Goal: Task Accomplishment & Management: Manage account settings

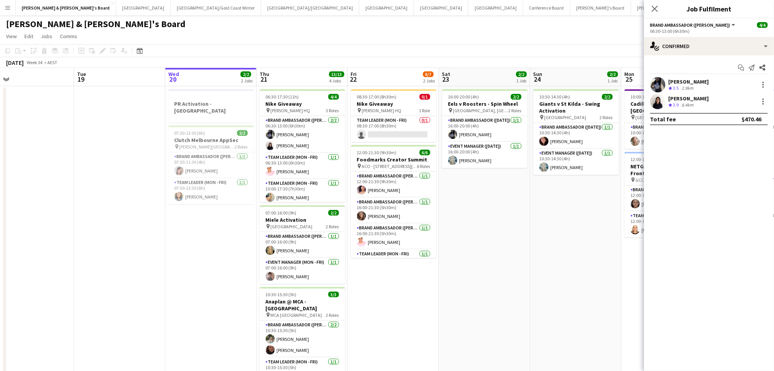
scroll to position [0, 207]
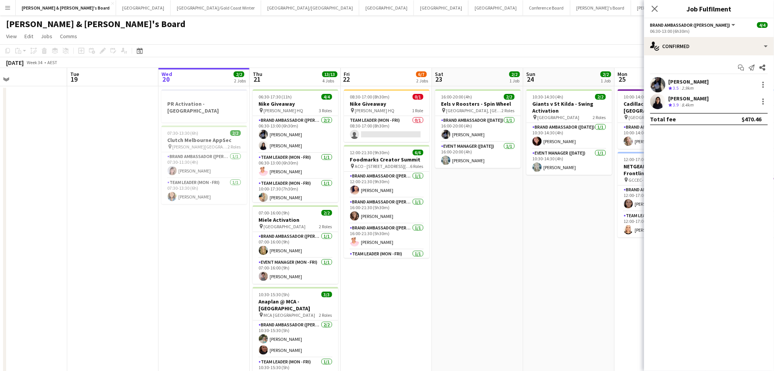
drag, startPoint x: 210, startPoint y: 283, endPoint x: 203, endPoint y: 284, distance: 6.9
click at [203, 284] on app-calendar-viewport "Sat 16 3/3 2 Jobs Sun 17 7/7 3 Jobs Mon 18 Tue 19 Wed 20 2/2 2 Jobs Thu 21 13/1…" at bounding box center [387, 282] width 774 height 429
click at [381, 183] on app-card-role "Brand Ambassador (Mon - Fri) [DATE] 16:00-21:30 (5h30m) [PERSON_NAME]" at bounding box center [387, 186] width 86 height 26
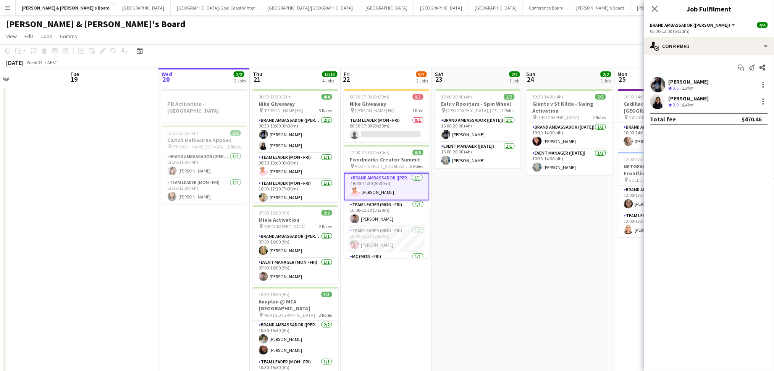
click at [382, 177] on app-card-role "Brand Ambassador (Mon - Fri) [DATE] 16:00-21:30 (5h30m) [PERSON_NAME]" at bounding box center [387, 186] width 86 height 27
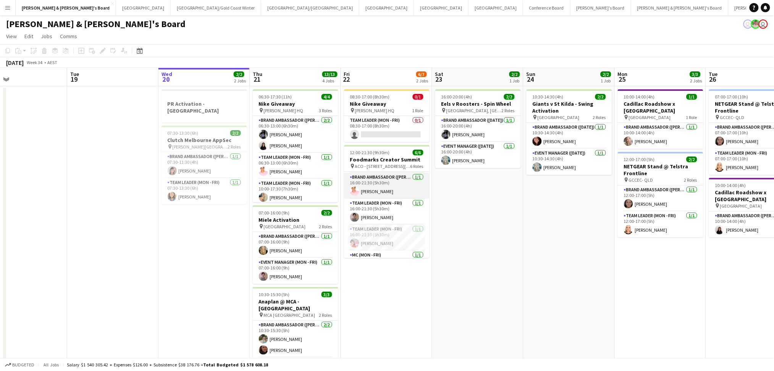
click at [376, 185] on app-card-role "Brand Ambassador (Mon - Fri) [DATE] 16:00-21:30 (5h30m) [PERSON_NAME]" at bounding box center [387, 186] width 86 height 26
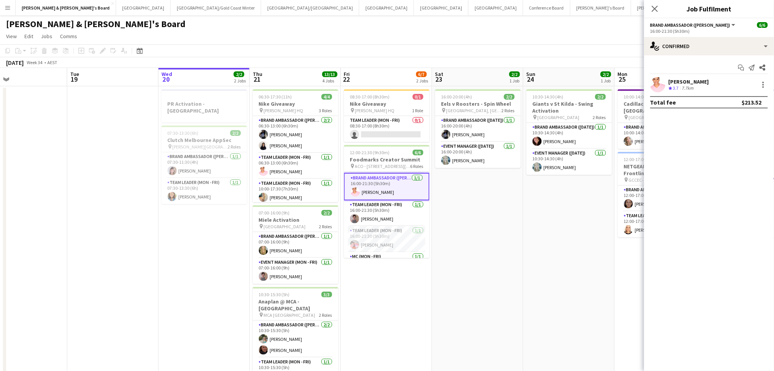
click at [710, 84] on div "[PERSON_NAME] Crew rating 3.7 7.7km" at bounding box center [709, 84] width 130 height 15
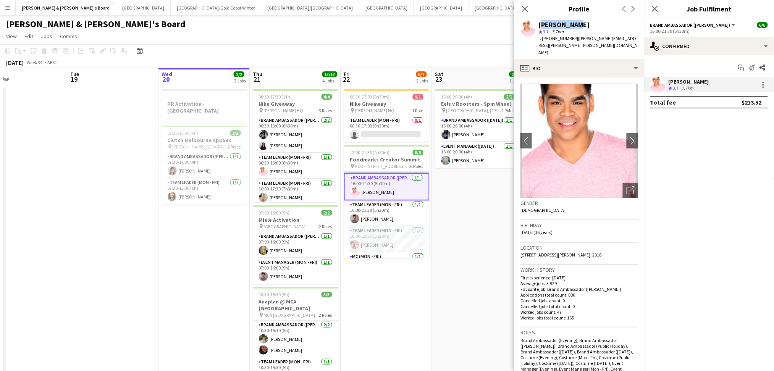
drag, startPoint x: 540, startPoint y: 24, endPoint x: 593, endPoint y: 26, distance: 53.1
click at [593, 26] on div "[PERSON_NAME]" at bounding box center [588, 24] width 99 height 7
copy div "[PERSON_NAME]"
drag, startPoint x: 551, startPoint y: 37, endPoint x: 569, endPoint y: 37, distance: 18.0
click at [569, 37] on span "t. [PHONE_NUMBER]" at bounding box center [559, 39] width 40 height 6
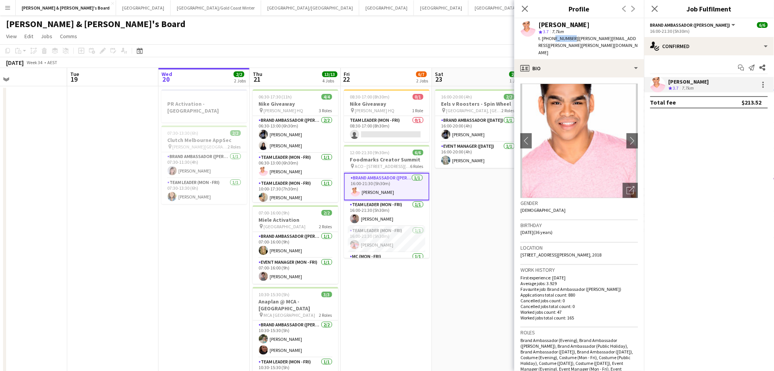
copy span "33389177"
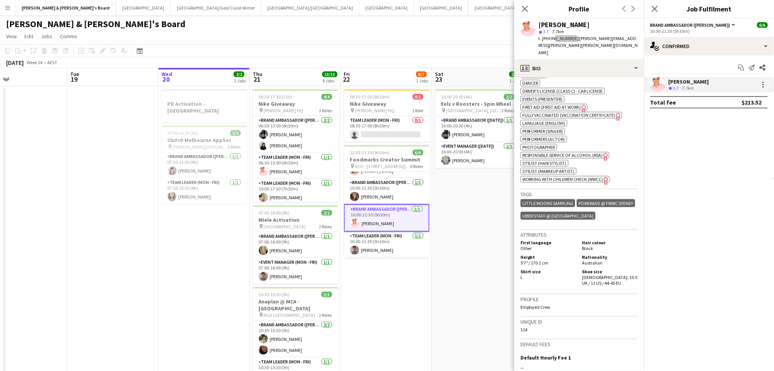
scroll to position [0, 0]
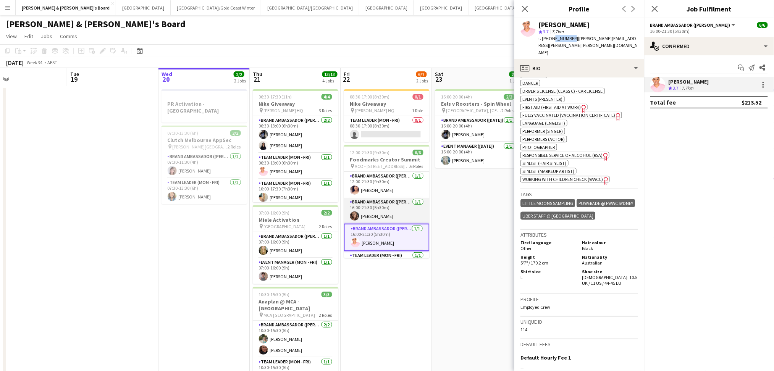
click at [383, 214] on app-card-role "Brand Ambassador (Mon - Fri) [DATE] 16:00-21:30 (5h30m) [PERSON_NAME]" at bounding box center [387, 211] width 86 height 26
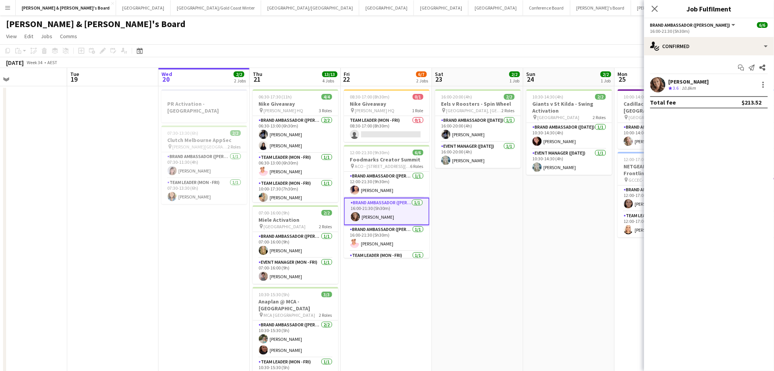
click at [670, 79] on div "[PERSON_NAME]" at bounding box center [689, 81] width 40 height 7
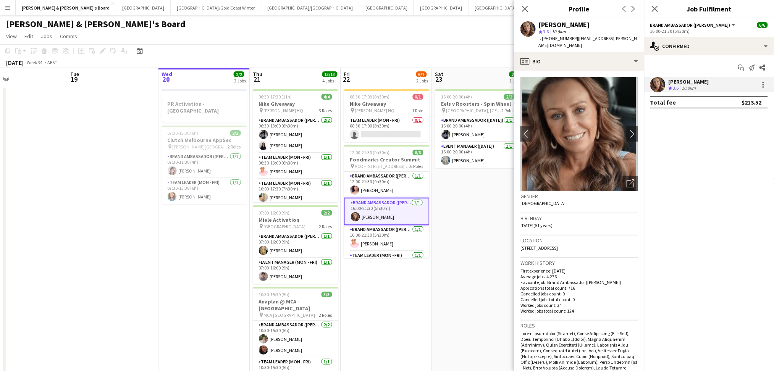
drag, startPoint x: 539, startPoint y: 22, endPoint x: 609, endPoint y: 20, distance: 69.5
click at [609, 20] on div "[PERSON_NAME] star 3.6 10.8km t. [PHONE_NUMBER] | [EMAIL_ADDRESS][PERSON_NAME][…" at bounding box center [579, 35] width 130 height 34
copy div "[PERSON_NAME]"
drag, startPoint x: 548, startPoint y: 36, endPoint x: 570, endPoint y: 37, distance: 22.2
click at [570, 37] on span "t. [PHONE_NUMBER]" at bounding box center [559, 39] width 40 height 6
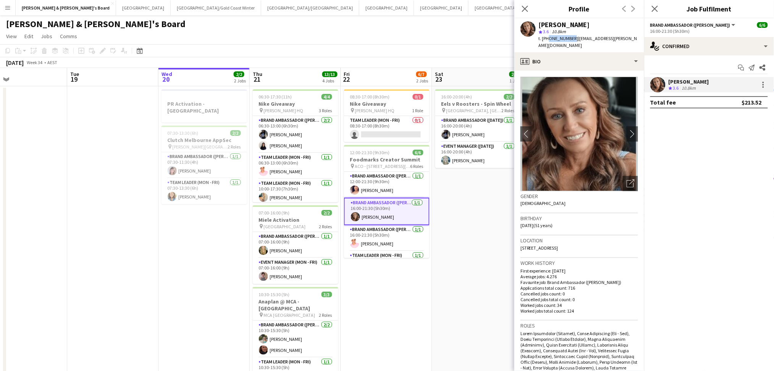
copy span "1417656671"
